Goal: Navigation & Orientation: Find specific page/section

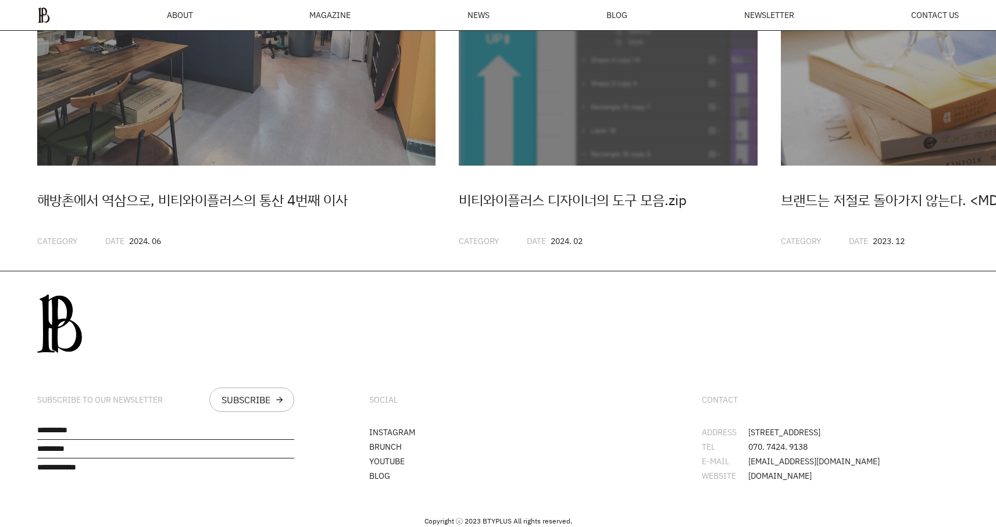
scroll to position [3304, 0]
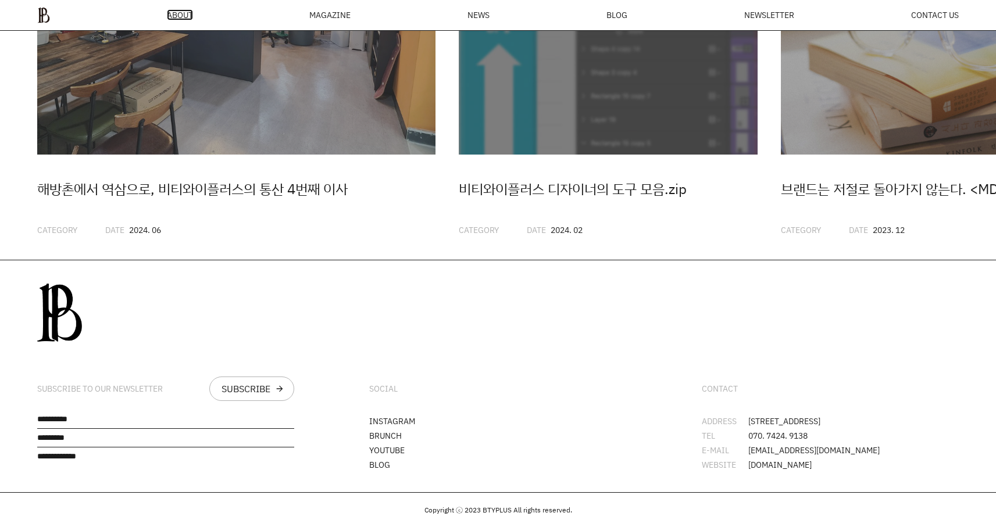
click at [176, 11] on span "ABOUT" at bounding box center [180, 15] width 26 height 8
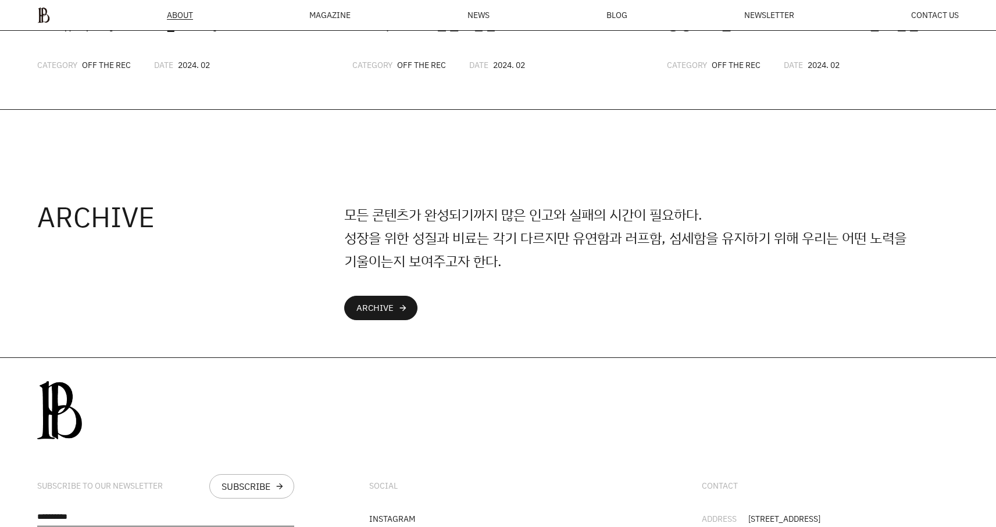
scroll to position [3061, 0]
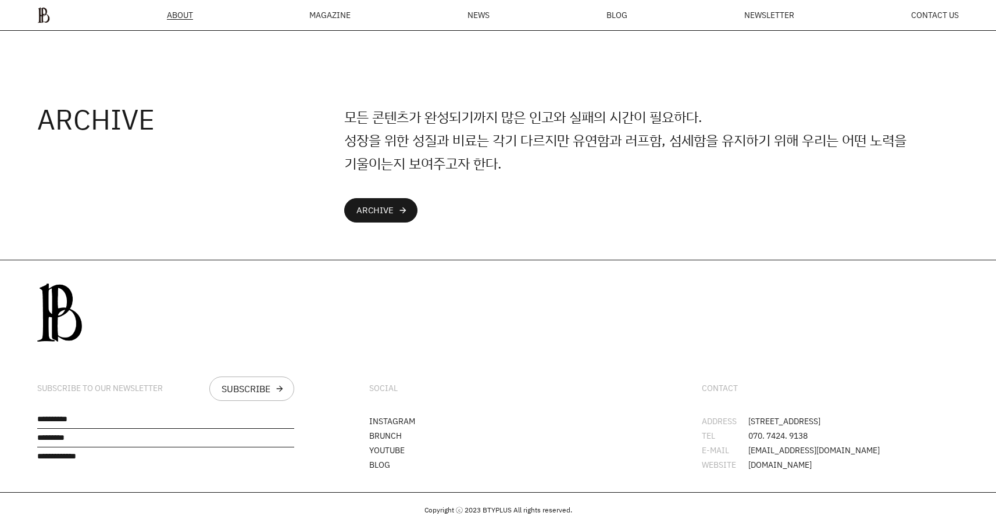
click at [341, 17] on div "MAGAZINE" at bounding box center [329, 15] width 41 height 8
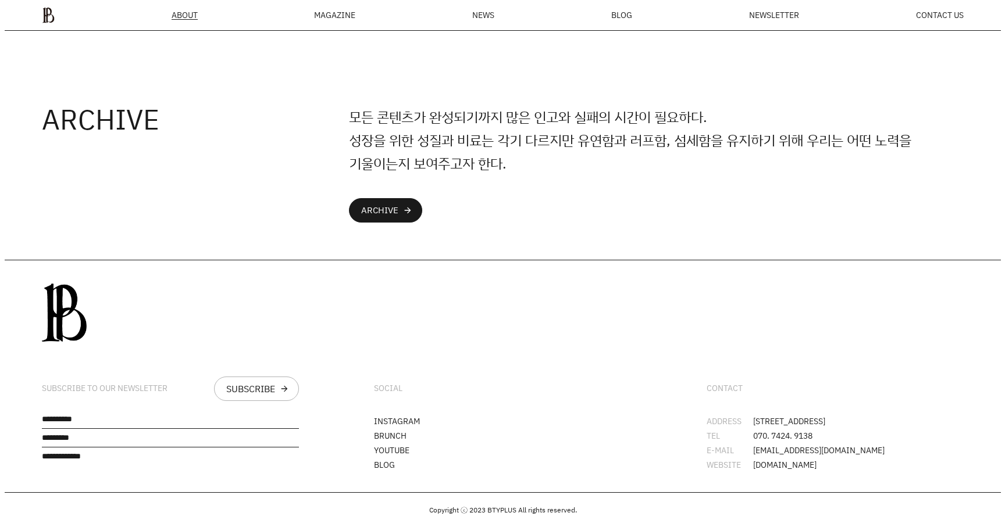
scroll to position [3041, 0]
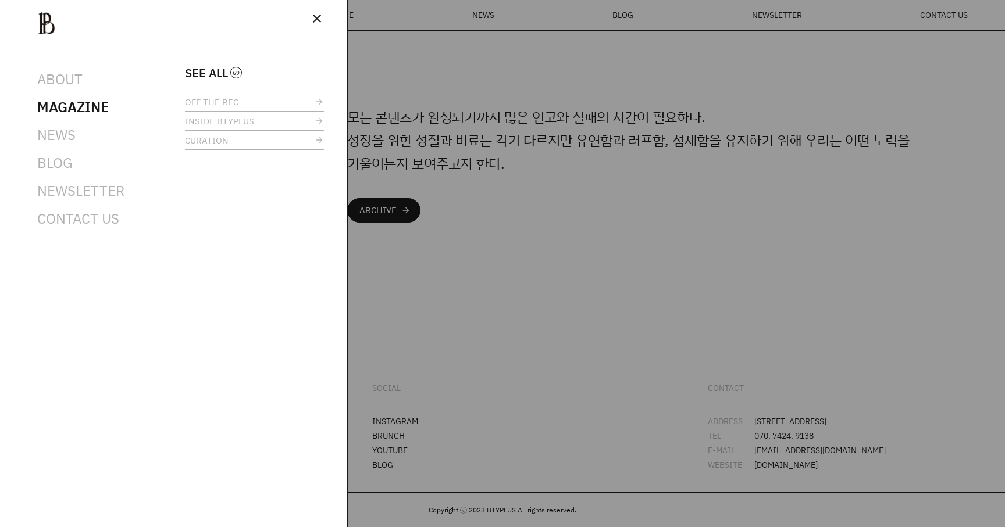
click at [700, 128] on div at bounding box center [502, 263] width 1005 height 527
